Goal: Task Accomplishment & Management: Manage account settings

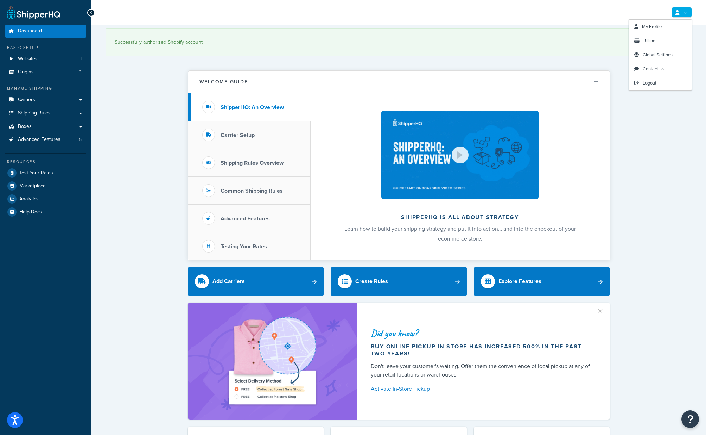
click at [678, 15] on link at bounding box center [682, 12] width 20 height 11
drag, startPoint x: 551, startPoint y: 17, endPoint x: 495, endPoint y: 2, distance: 57.5
click at [550, 17] on div "My Profile Billing Global Settings Contact Us Logout" at bounding box center [399, 12] width 615 height 25
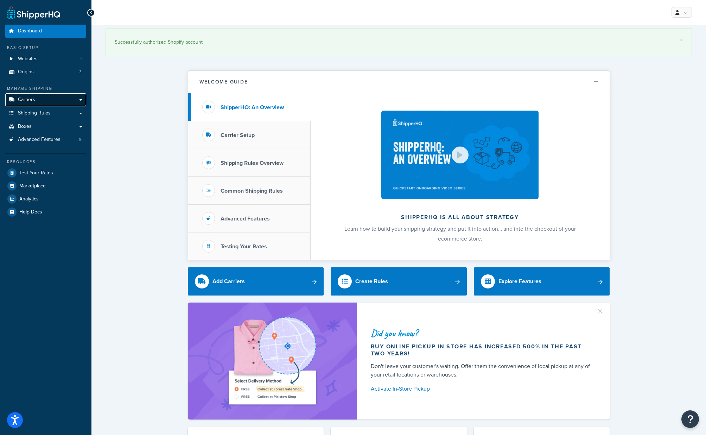
click at [23, 98] on span "Carriers" at bounding box center [26, 100] width 17 height 6
